Goal: Contribute content

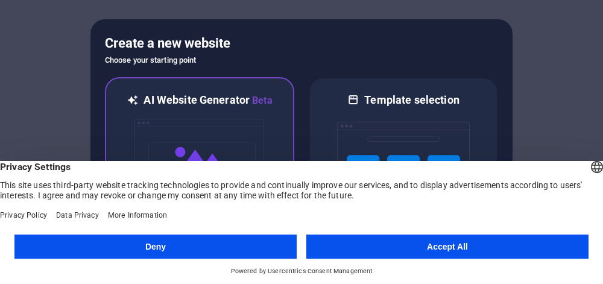
click at [218, 245] on button "Deny" at bounding box center [155, 246] width 282 height 24
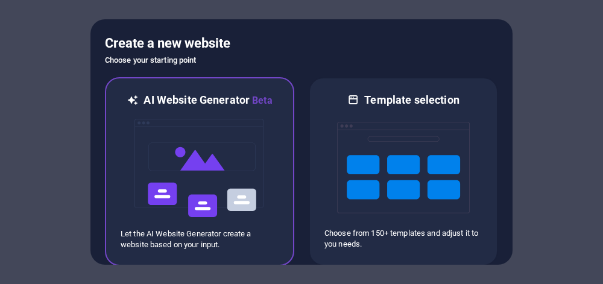
click at [191, 140] on img at bounding box center [199, 168] width 133 height 121
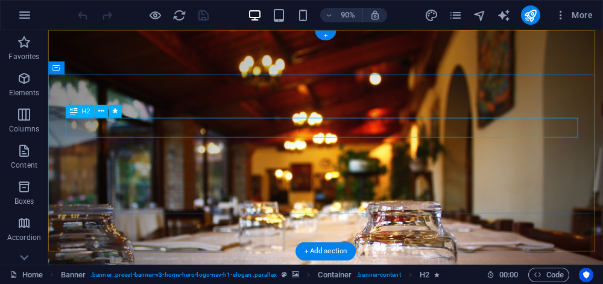
click at [101, 111] on icon at bounding box center [101, 110] width 6 height 11
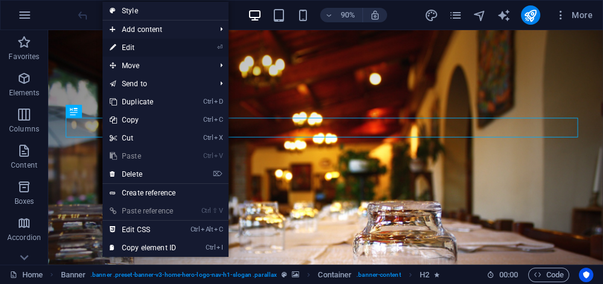
click at [139, 49] on link "⏎ Edit" at bounding box center [142, 48] width 81 height 18
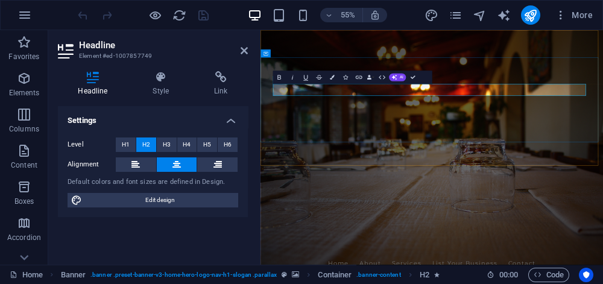
click at [245, 50] on icon at bounding box center [243, 51] width 7 height 10
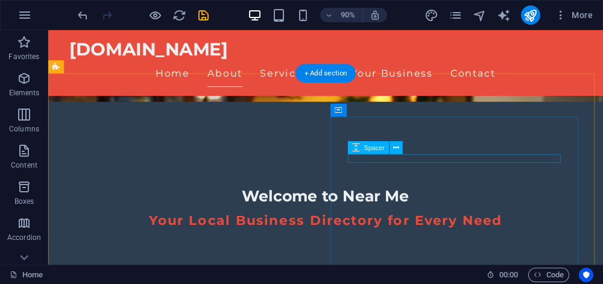
scroll to position [240, 0]
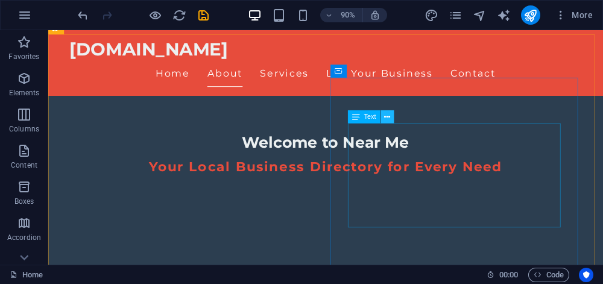
click at [388, 117] on icon at bounding box center [387, 116] width 6 height 11
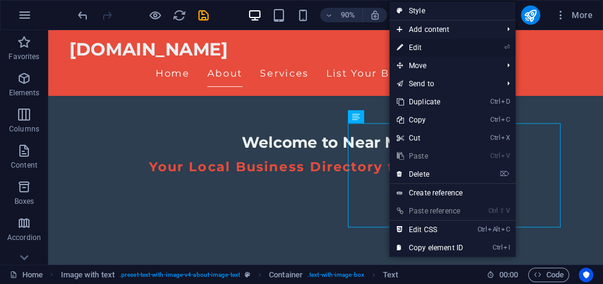
click at [438, 41] on link "⏎ Edit" at bounding box center [429, 48] width 81 height 18
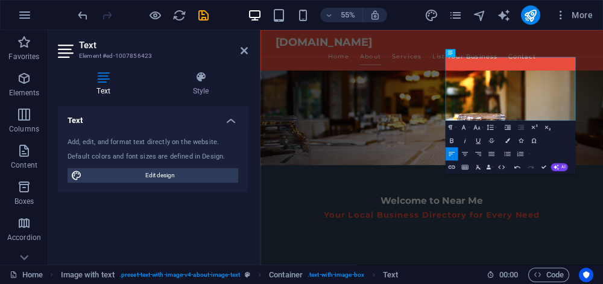
scroll to position [301, 0]
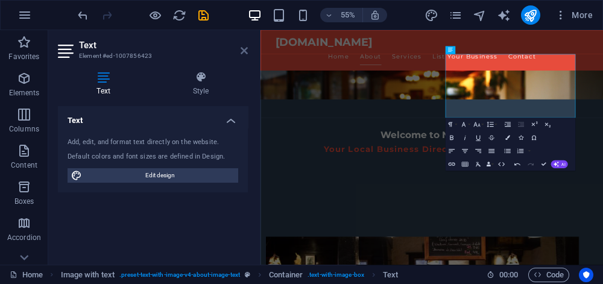
click at [244, 49] on icon at bounding box center [243, 51] width 7 height 10
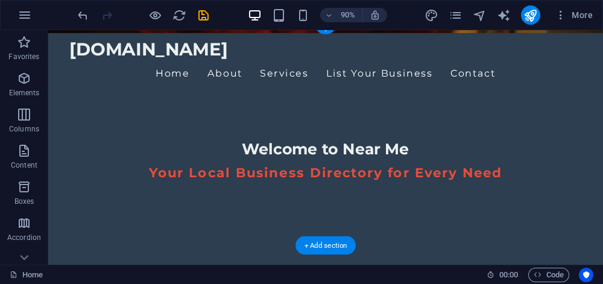
scroll to position [0, 0]
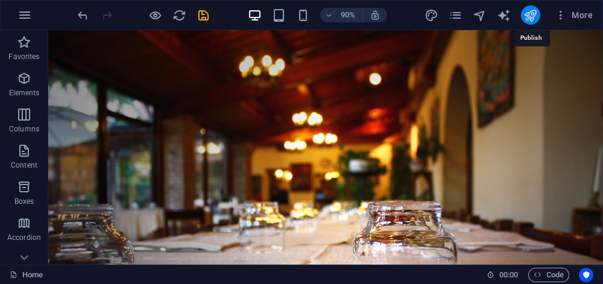
click at [530, 15] on icon "publish" at bounding box center [530, 15] width 14 height 14
checkbox input "false"
